Goal: Check status: Check status

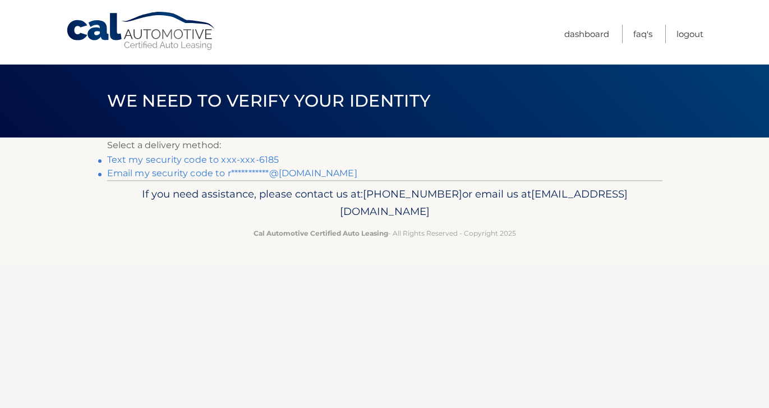
click at [191, 175] on link "**********" at bounding box center [232, 173] width 250 height 11
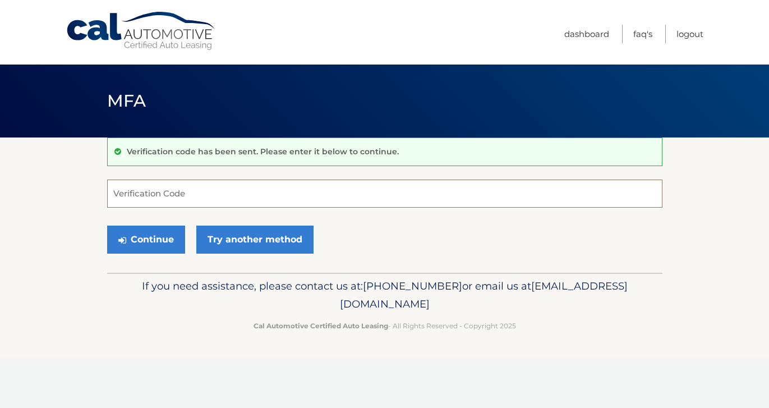
click at [240, 202] on input "Verification Code" at bounding box center [384, 194] width 555 height 28
type input "251496"
click at [162, 242] on button "Continue" at bounding box center [146, 240] width 78 height 28
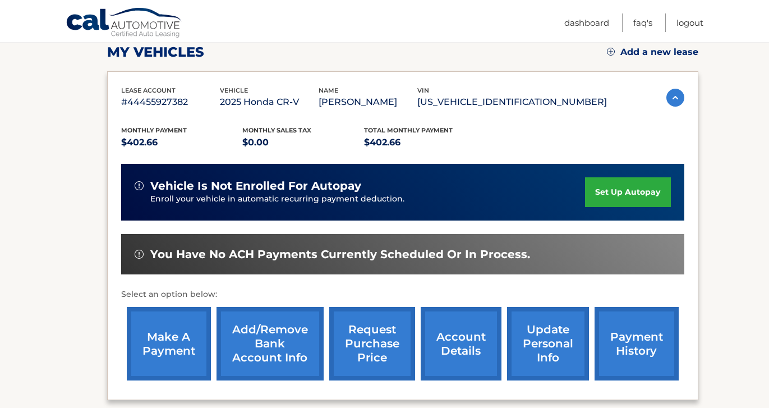
scroll to position [163, 0]
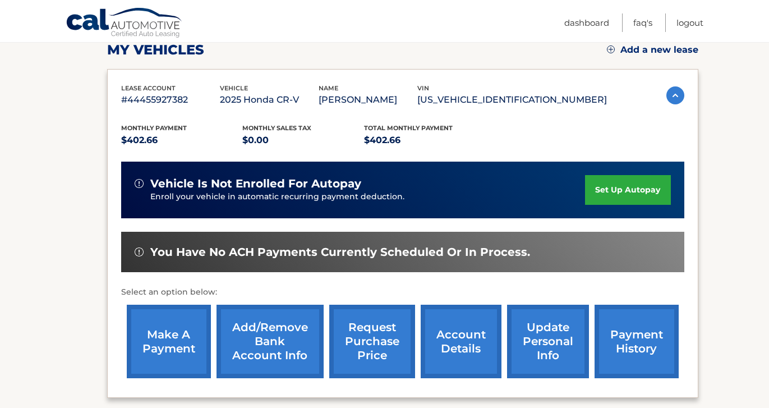
click at [635, 326] on link "payment history" at bounding box center [637, 342] width 84 height 74
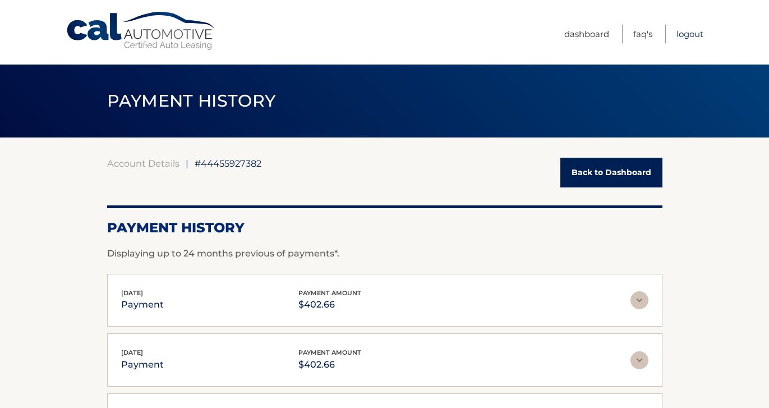
click at [688, 34] on link "Logout" at bounding box center [690, 34] width 27 height 19
